Goal: Task Accomplishment & Management: Complete application form

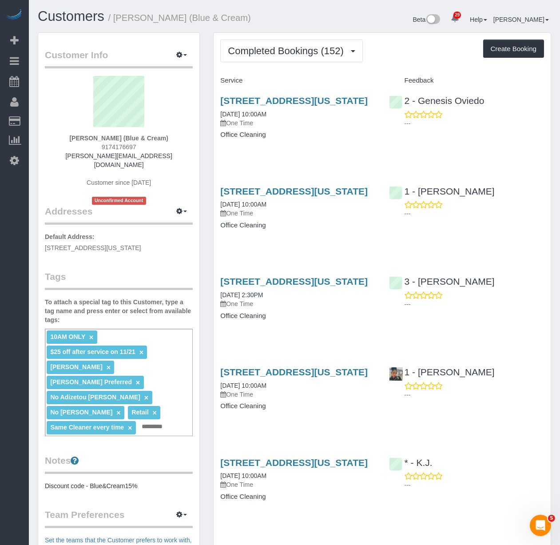
click at [344, 143] on div "[STREET_ADDRESS][US_STATE] [DATE] 10:00AM One Time Office Cleaning" at bounding box center [298, 122] width 168 height 68
click at [270, 196] on link "[STREET_ADDRESS][US_STATE]" at bounding box center [294, 191] width 148 height 10
drag, startPoint x: 273, startPoint y: 212, endPoint x: 206, endPoint y: 198, distance: 68.6
copy link "[STREET_ADDRESS][US_STATE]"
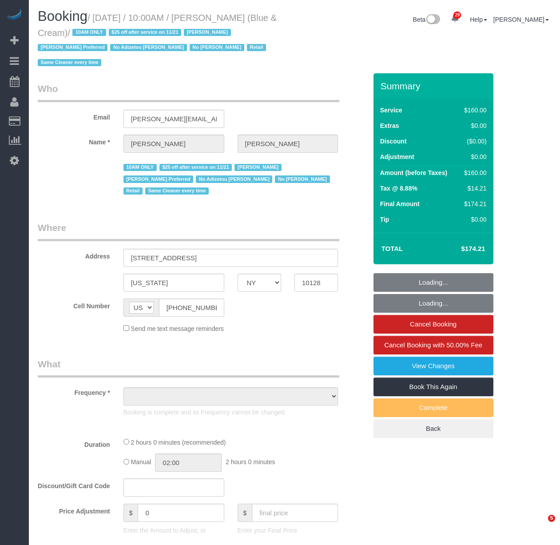
select select "NY"
select select "number:89"
select select "number:90"
select select "number:15"
select select "number:5"
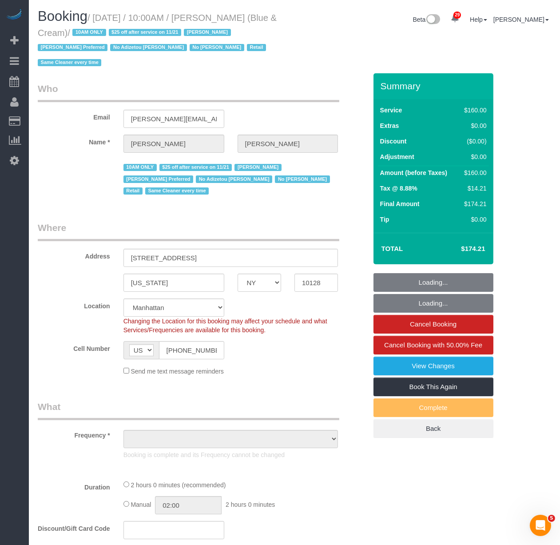
select select "string:stripe-pm_1RrPad4VGloSiKo7K45zcC9I"
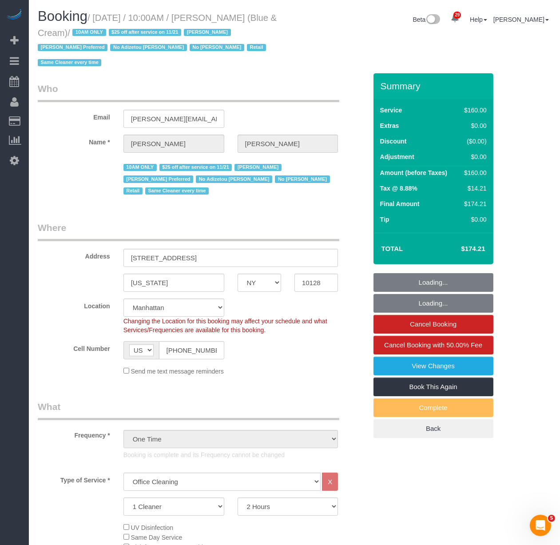
select select "object:1512"
select select "spot1"
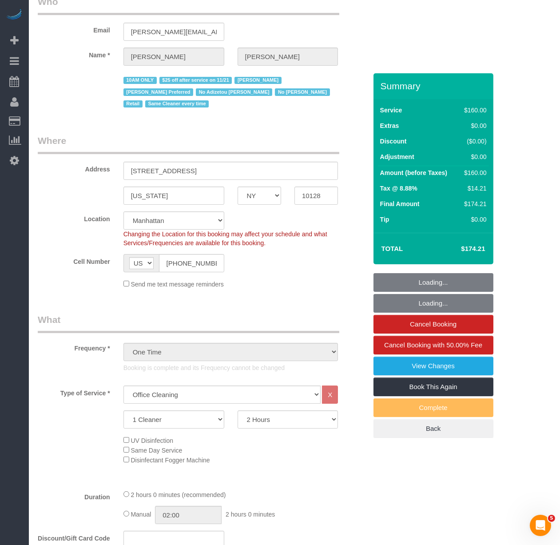
scroll to position [99, 0]
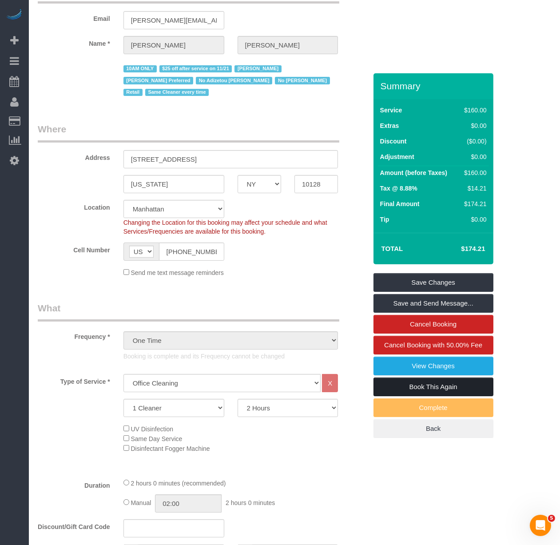
click at [389, 388] on link "Book This Again" at bounding box center [434, 387] width 120 height 19
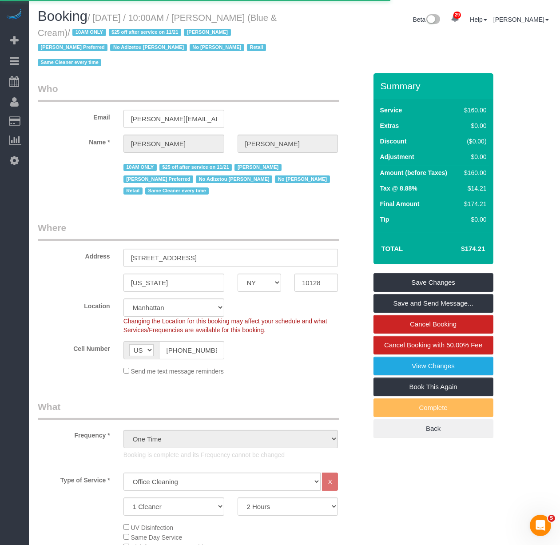
select select "NY"
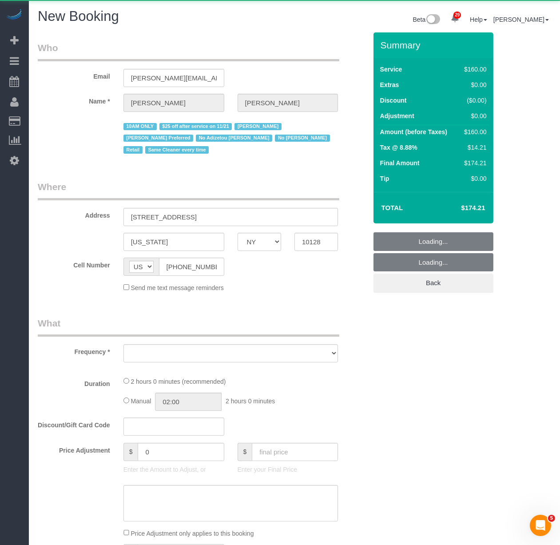
select select "number:89"
select select "number:90"
select select "number:15"
select select "number:5"
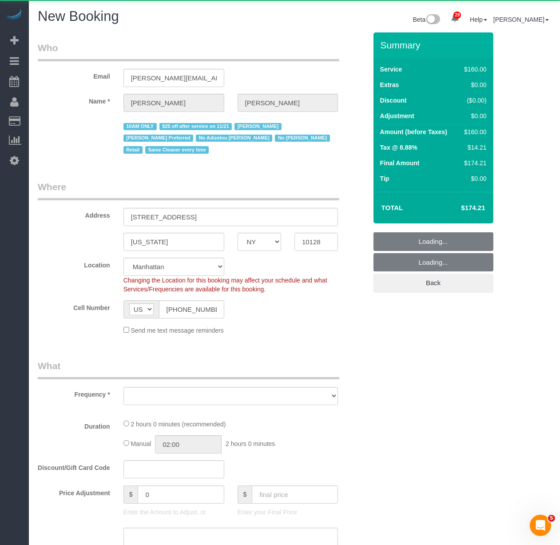
select select "object:2364"
select select "string:stripe-pm_1RrPad4VGloSiKo7K45zcC9I"
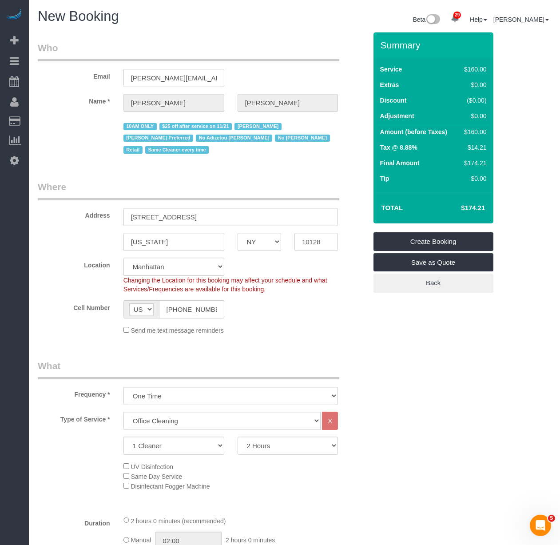
select select "object:2872"
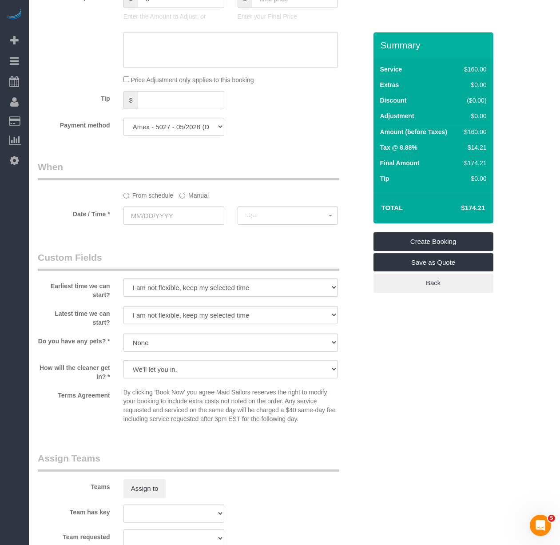
scroll to position [820, 0]
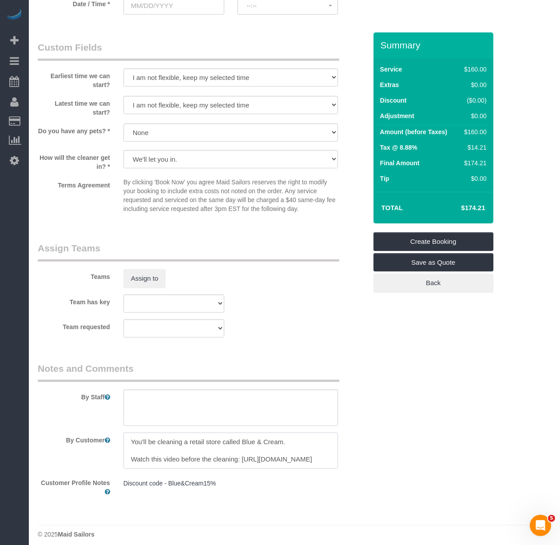
click at [185, 447] on textarea at bounding box center [231, 451] width 215 height 36
click at [206, 433] on textarea at bounding box center [231, 451] width 215 height 36
click at [207, 441] on textarea at bounding box center [231, 451] width 215 height 36
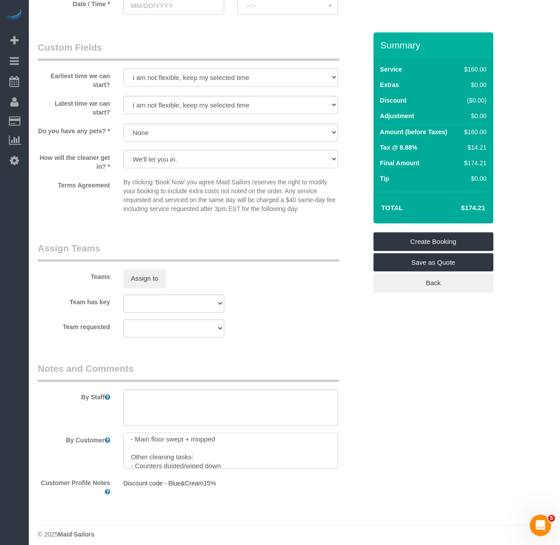
scroll to position [49, 0]
click at [212, 452] on textarea at bounding box center [231, 451] width 215 height 36
drag, startPoint x: 204, startPoint y: 456, endPoint x: 131, endPoint y: 447, distance: 74.3
click at [131, 447] on textarea at bounding box center [231, 451] width 215 height 36
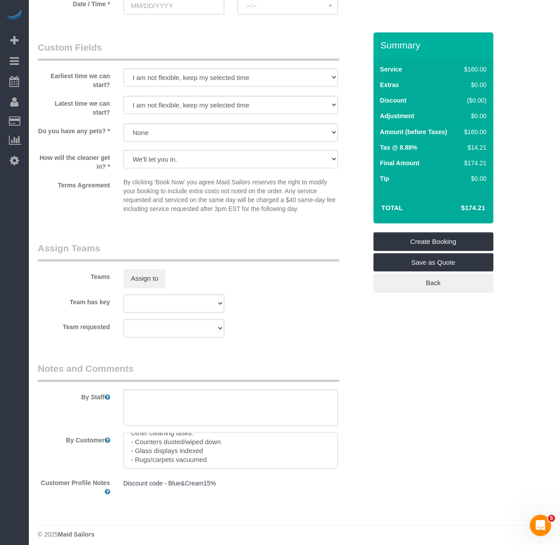
scroll to position [88, 0]
paste textarea "- Clean the bathroom - Vacuum the basement"
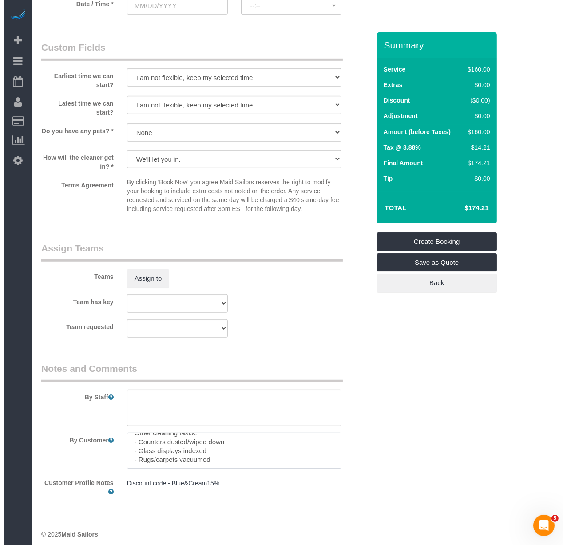
scroll to position [110, 0]
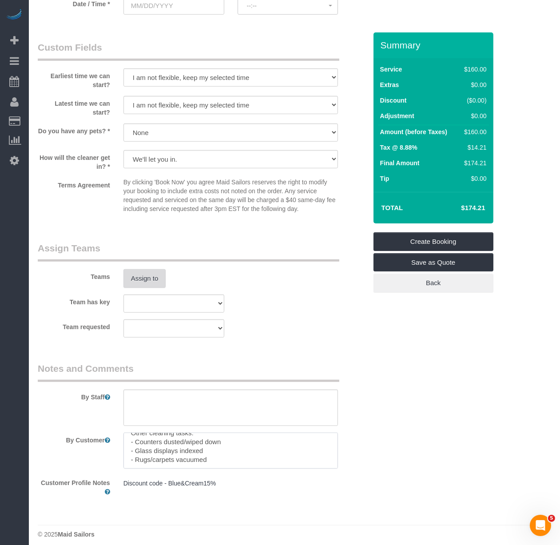
type textarea "You'll be cleaning a retail store called Blue & Cream. Watch this video before …"
click at [149, 273] on button "Assign to" at bounding box center [145, 278] width 43 height 19
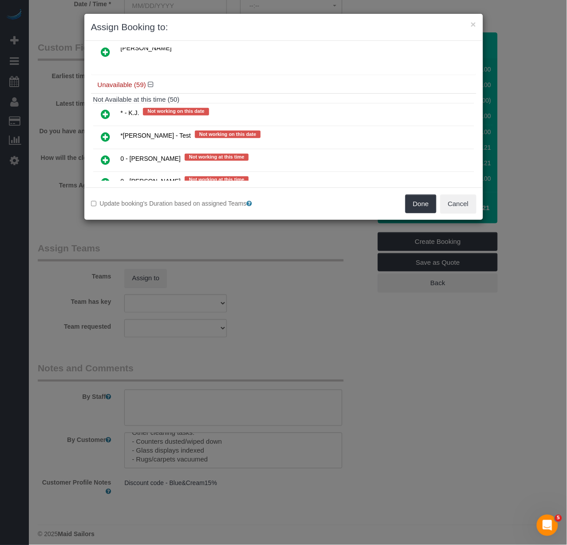
scroll to position [592, 0]
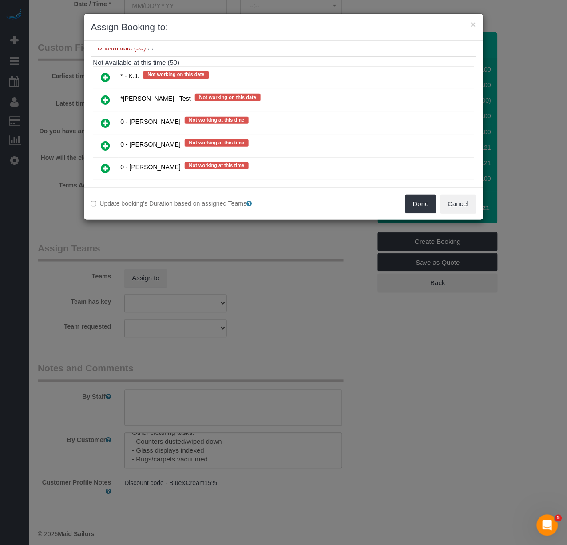
click at [110, 140] on icon at bounding box center [105, 145] width 9 height 11
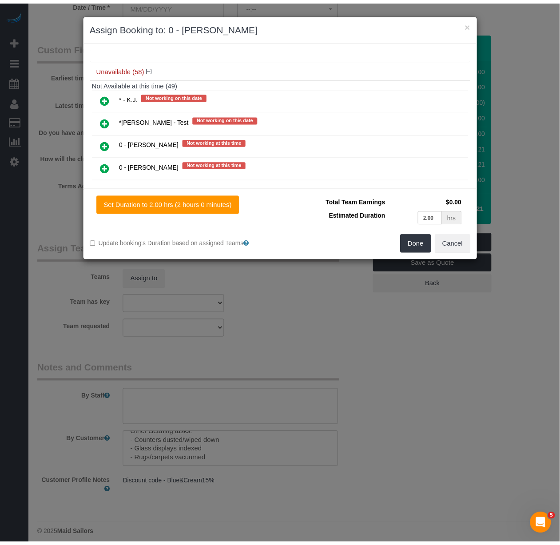
scroll to position [614, 0]
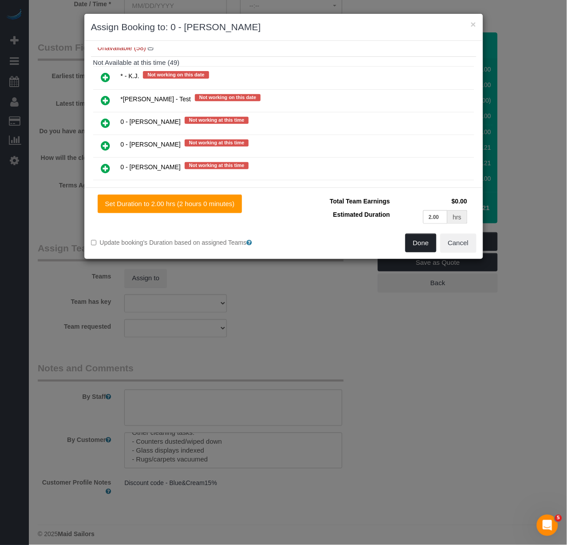
click at [423, 247] on button "Done" at bounding box center [421, 243] width 31 height 19
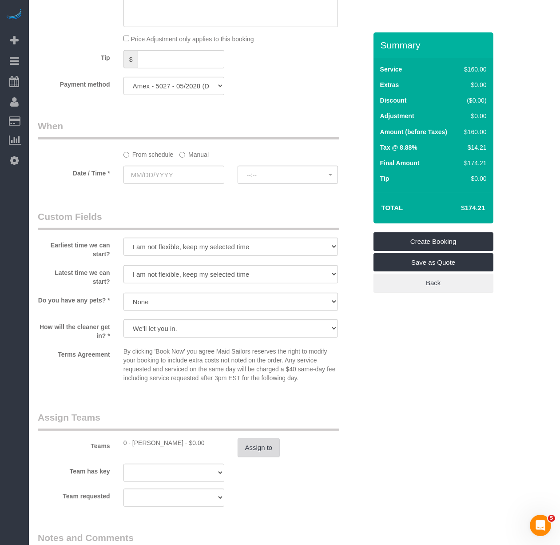
scroll to position [523, 0]
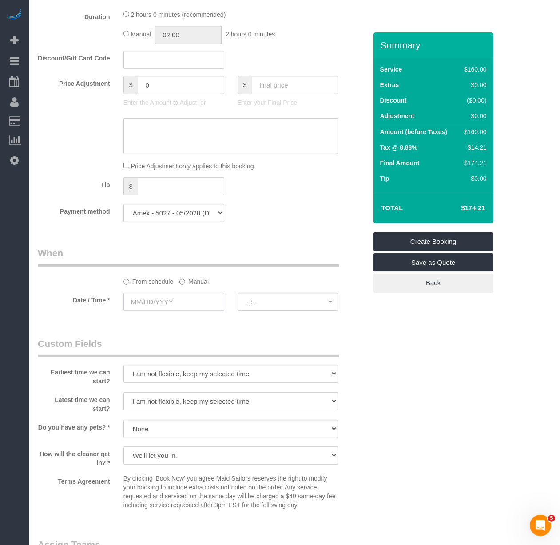
click at [160, 293] on input "text" at bounding box center [174, 302] width 101 height 18
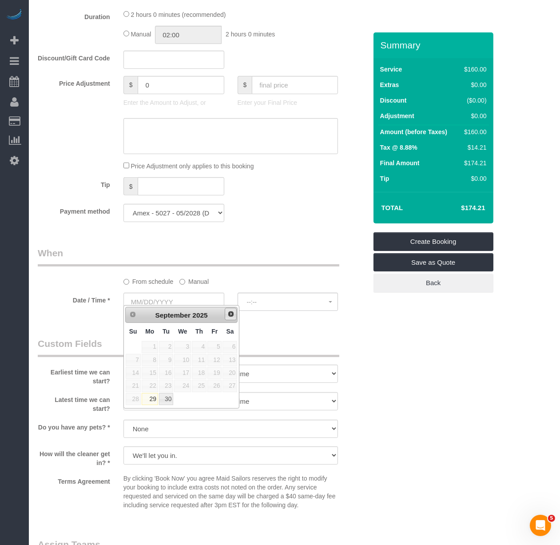
click at [233, 312] on span "Next" at bounding box center [231, 314] width 7 height 7
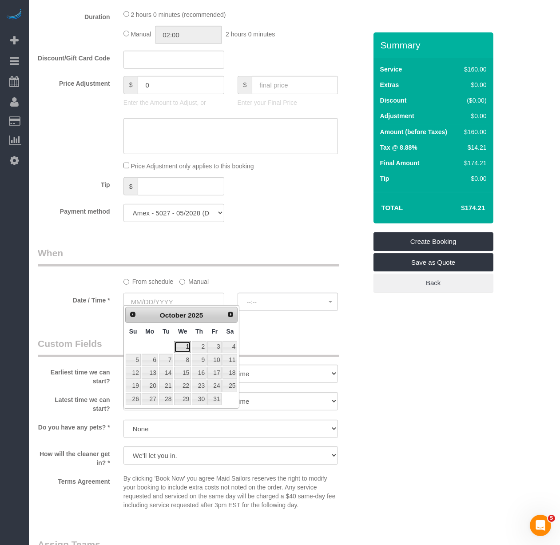
click at [188, 350] on link "1" at bounding box center [182, 347] width 17 height 12
type input "10/01/2025"
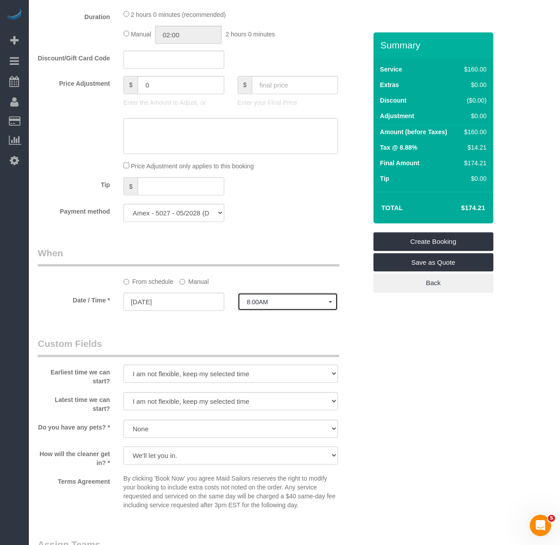
click at [264, 300] on button "8:00AM" at bounding box center [288, 302] width 101 height 18
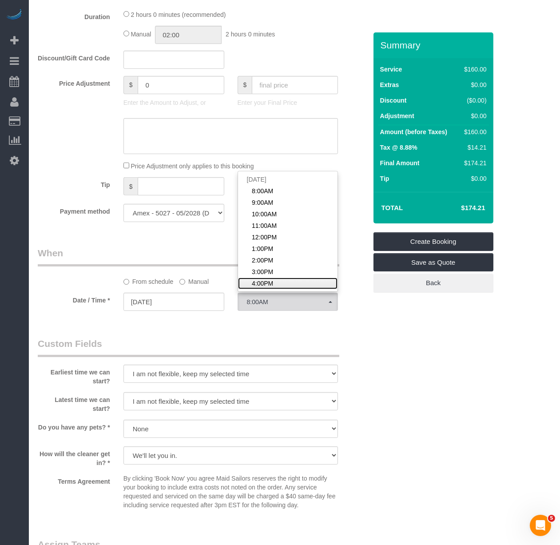
click at [260, 279] on span "4:00PM" at bounding box center [262, 283] width 21 height 9
select select "spot19"
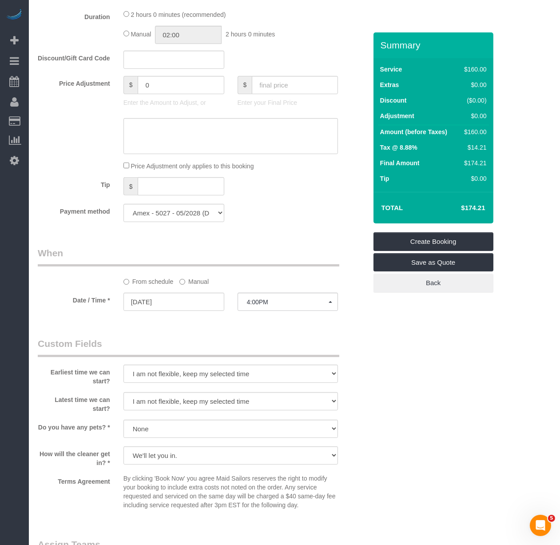
click at [268, 251] on legend "When" at bounding box center [189, 257] width 302 height 20
click at [302, 26] on div "Manual 02:00 2 hours 0 minutes" at bounding box center [231, 35] width 215 height 18
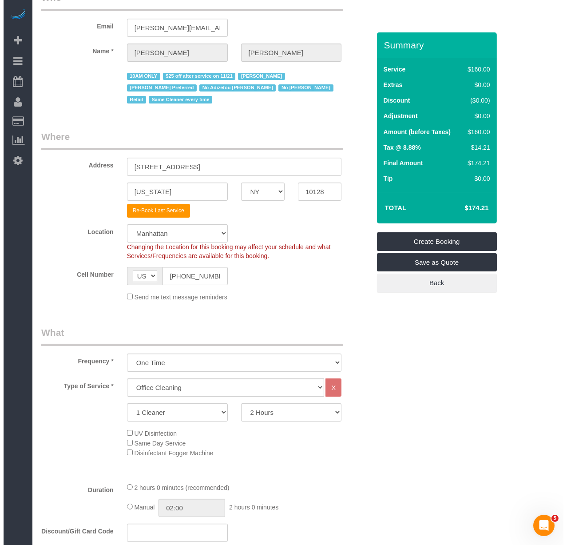
scroll to position [0, 0]
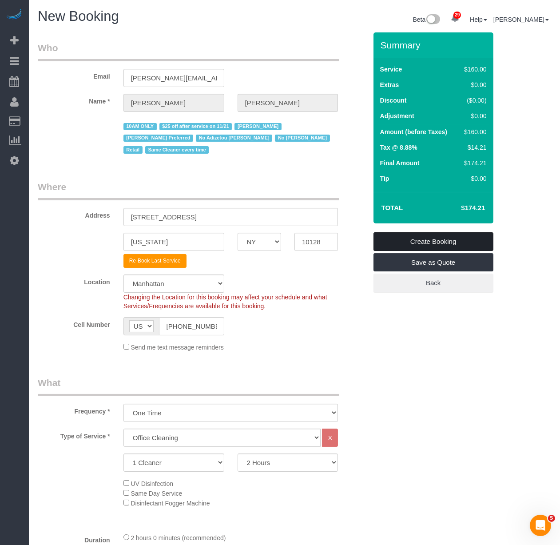
click at [430, 235] on link "Create Booking" at bounding box center [434, 241] width 120 height 19
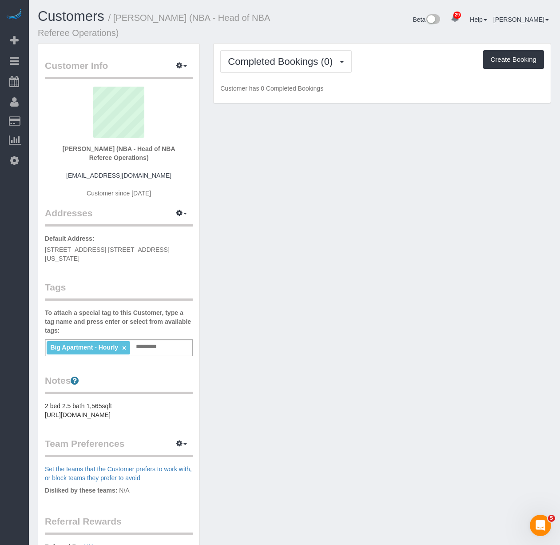
drag, startPoint x: 188, startPoint y: 246, endPoint x: 32, endPoint y: 251, distance: 156.1
click at [32, 251] on div "Customer Info Edit Contact Info Send Message Email Preferences Special Sales Ta…" at bounding box center [119, 355] width 176 height 624
copy span "10 West Street, Apt. 33A, New York City, NY 10004"
click at [181, 65] on icon "button" at bounding box center [179, 65] width 6 height 5
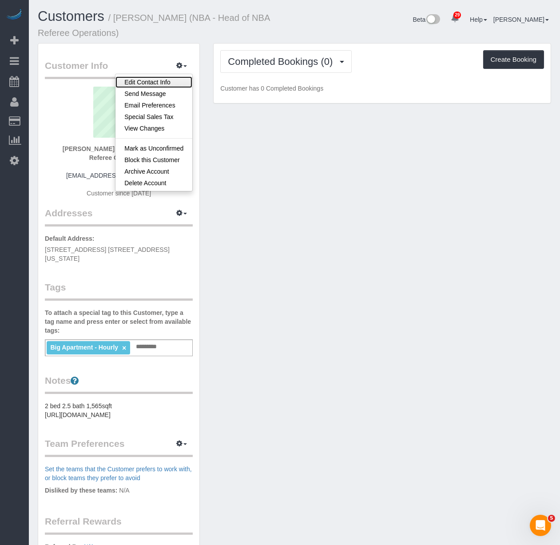
click at [156, 81] on link "Edit Contact Info" at bounding box center [154, 82] width 77 height 12
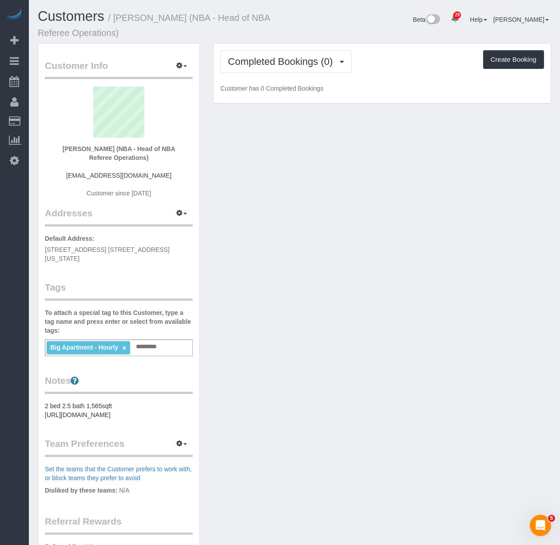
select select "NY"
click at [299, 51] on button "Completed Bookings (0)" at bounding box center [286, 61] width 132 height 23
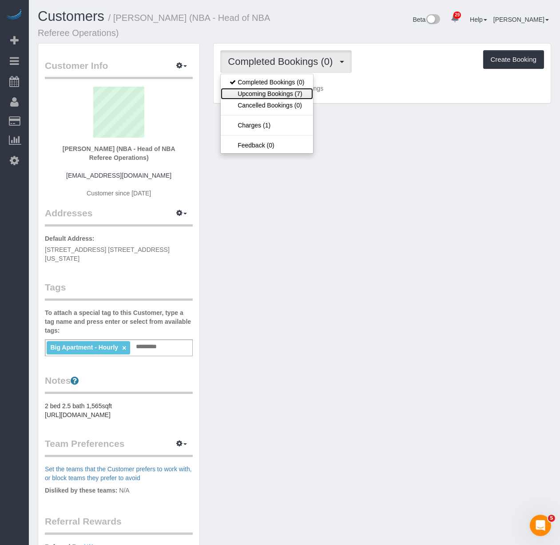
click at [282, 94] on link "Upcoming Bookings (7)" at bounding box center [267, 94] width 92 height 12
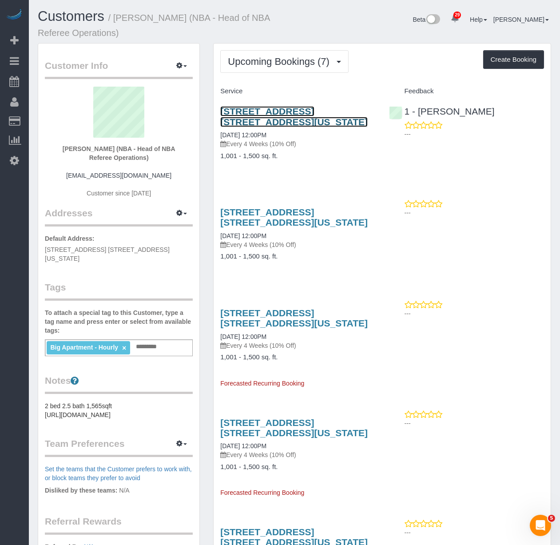
click at [269, 114] on link "10 West Street, Apt. 33a, New York City, NY 10004" at bounding box center [294, 116] width 148 height 20
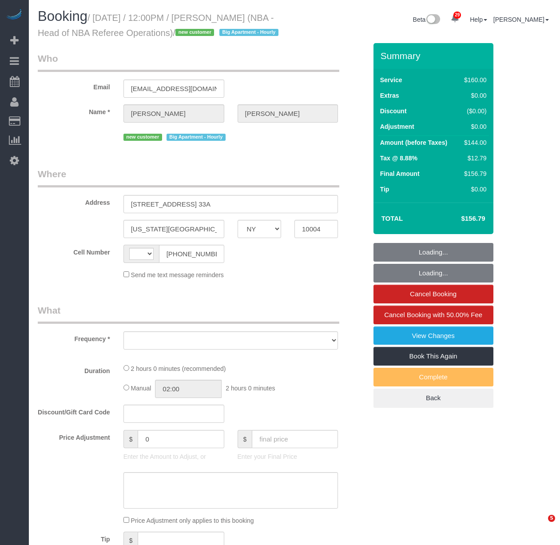
select select "NY"
select select "object:576"
select select "number:89"
select select "number:90"
select select "number:15"
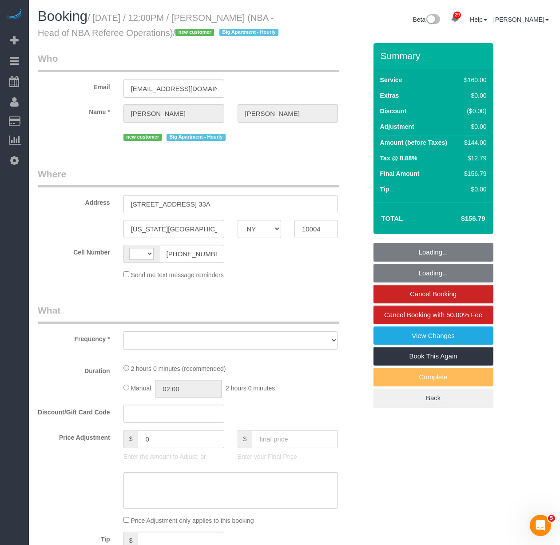
select select "number:6"
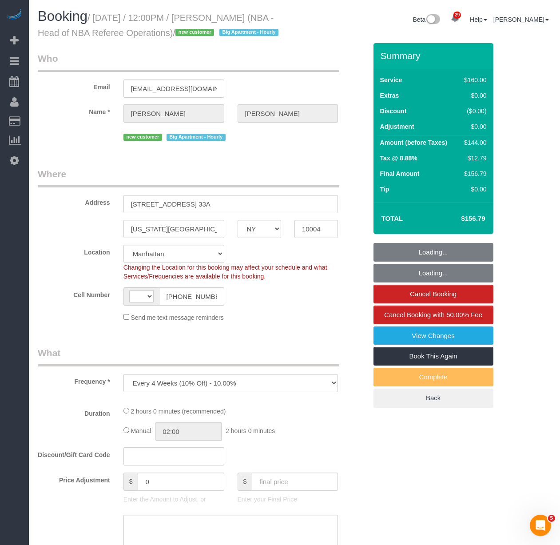
select select "string:stripe-pm_1SBlLe4VGloSiKo7GXUrx99f"
select select "object:731"
select select "string:US"
select select "spot1"
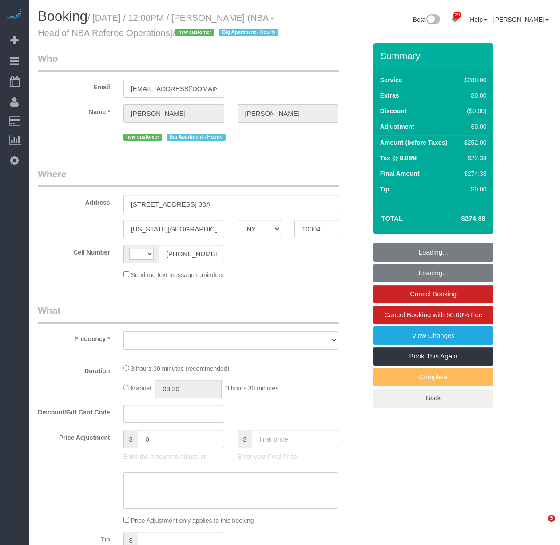
select select "NY"
select select "string:US"
select select "number:89"
select select "number:90"
select select "number:15"
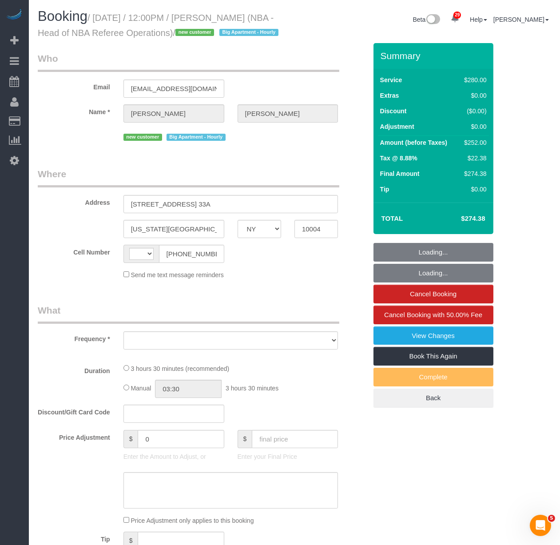
select select "number:6"
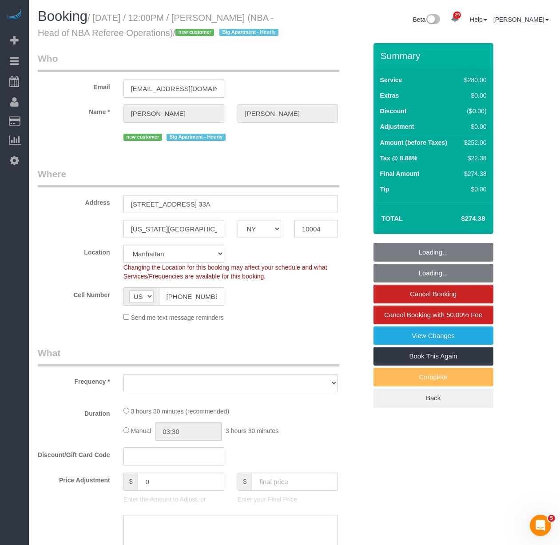
select select "string:stripe-pm_1SBlLe4VGloSiKo7GXUrx99f"
select select "210"
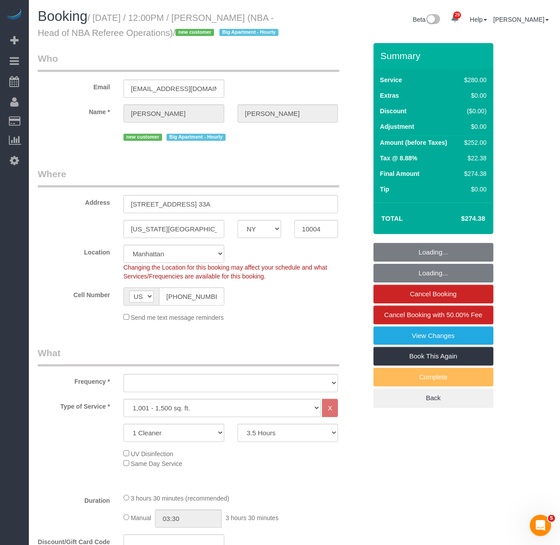
select select "object:1055"
select select "spot1"
select select "object:1063"
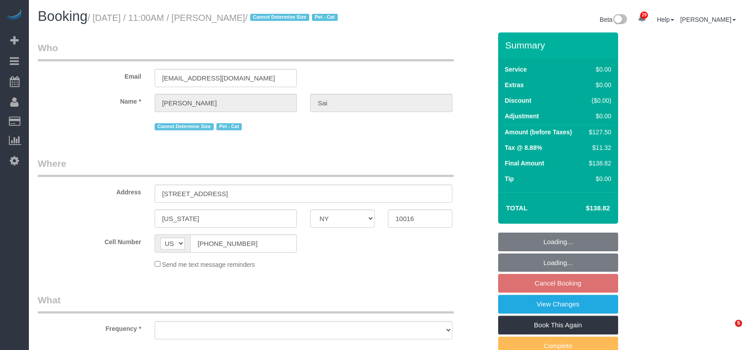
select select "NY"
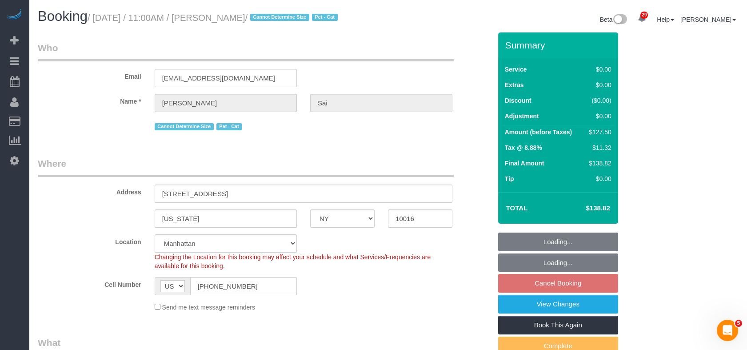
select select "string:stripe-pm_1RdbD24VGloSiKo7oAQPjZ1a"
select select "object:924"
select select "number:56"
select select "number:73"
select select "number:14"
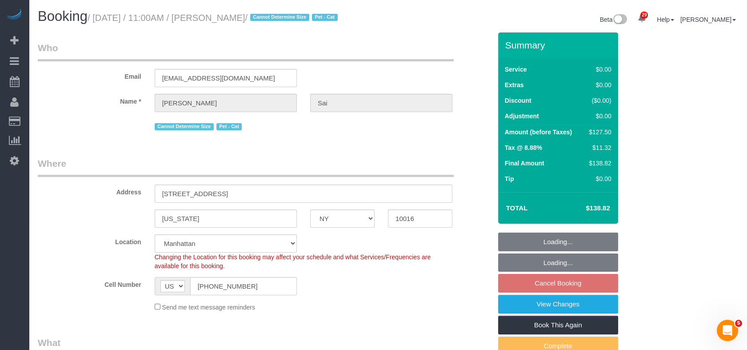
select select "number:5"
select select "spot4"
select select "object:1535"
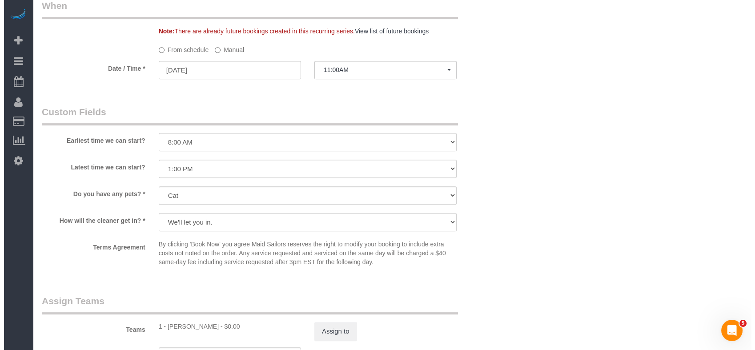
scroll to position [1037, 0]
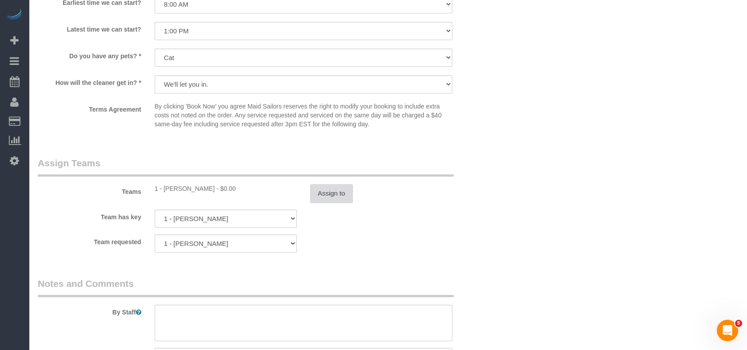
click at [327, 201] on button "Assign to" at bounding box center [331, 193] width 43 height 19
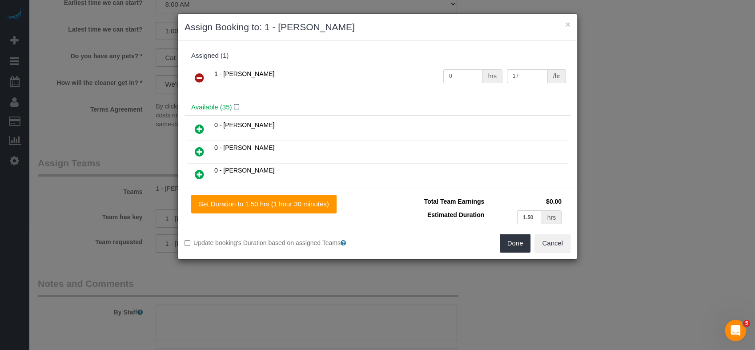
click at [196, 75] on icon at bounding box center [199, 77] width 9 height 11
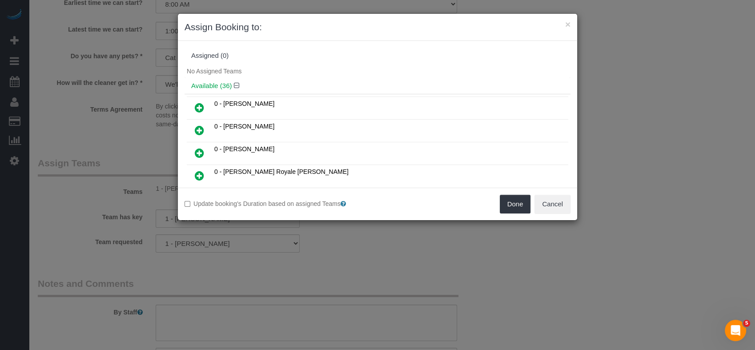
scroll to position [1803, 0]
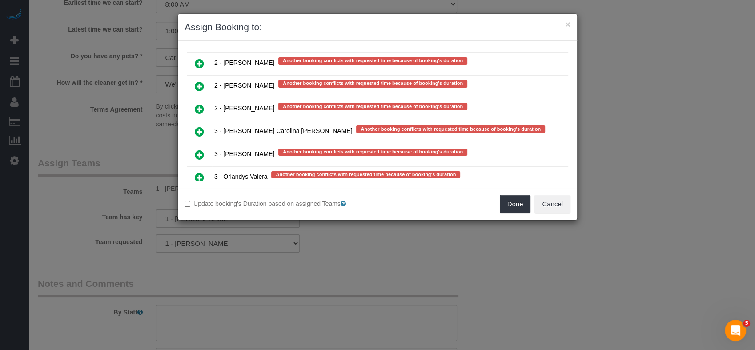
click at [196, 172] on icon at bounding box center [199, 177] width 9 height 11
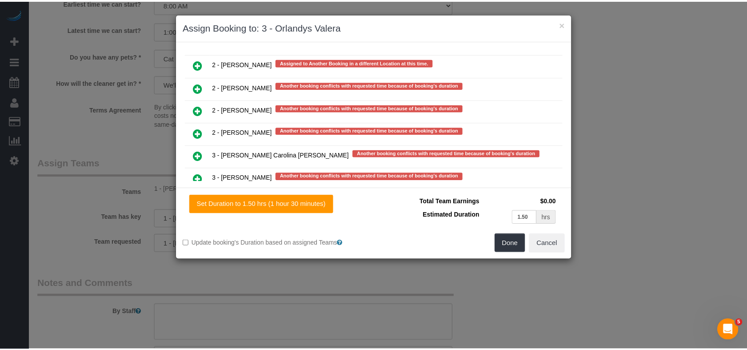
scroll to position [1805, 0]
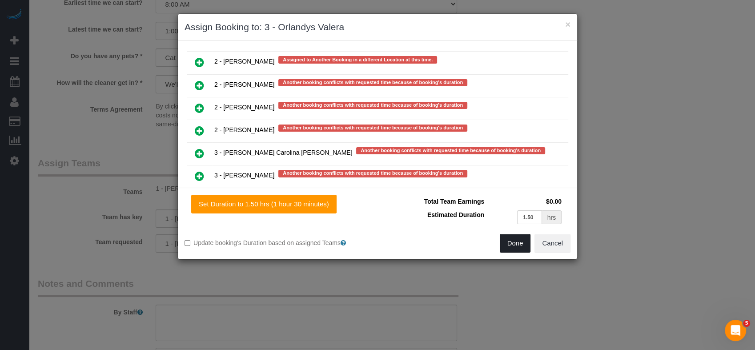
click at [513, 247] on button "Done" at bounding box center [514, 243] width 31 height 19
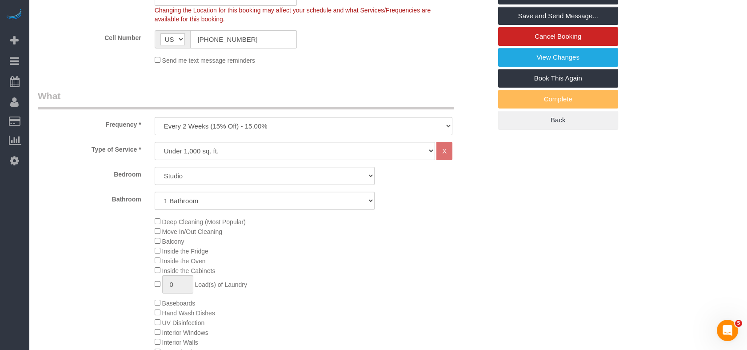
scroll to position [0, 0]
